Goal: Find contact information: Find contact information

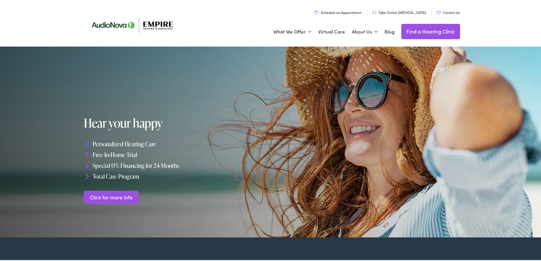
click at [446, 10] on link "Contact Us" at bounding box center [448, 11] width 23 height 5
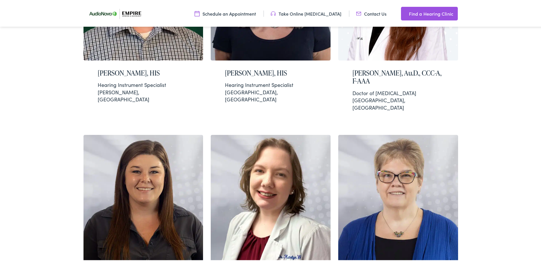
scroll to position [738, 0]
